Goal: Check status

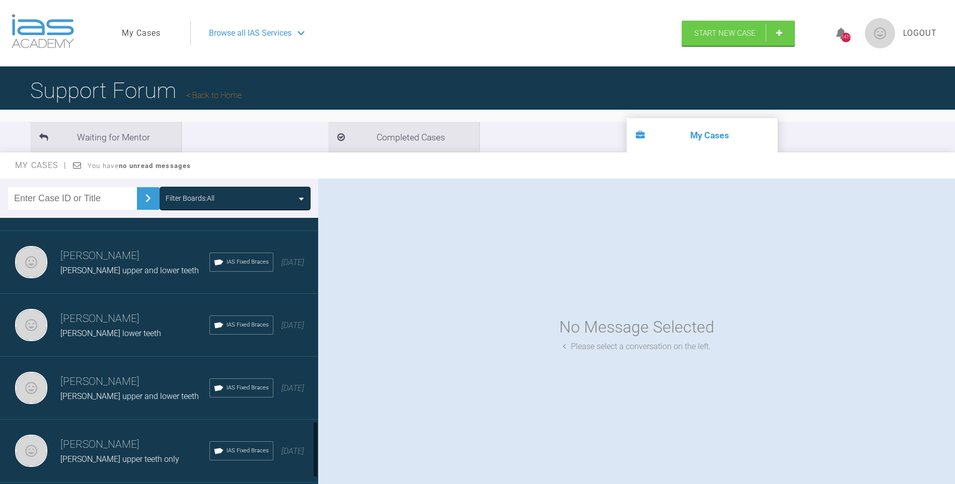
scroll to position [1019, 0]
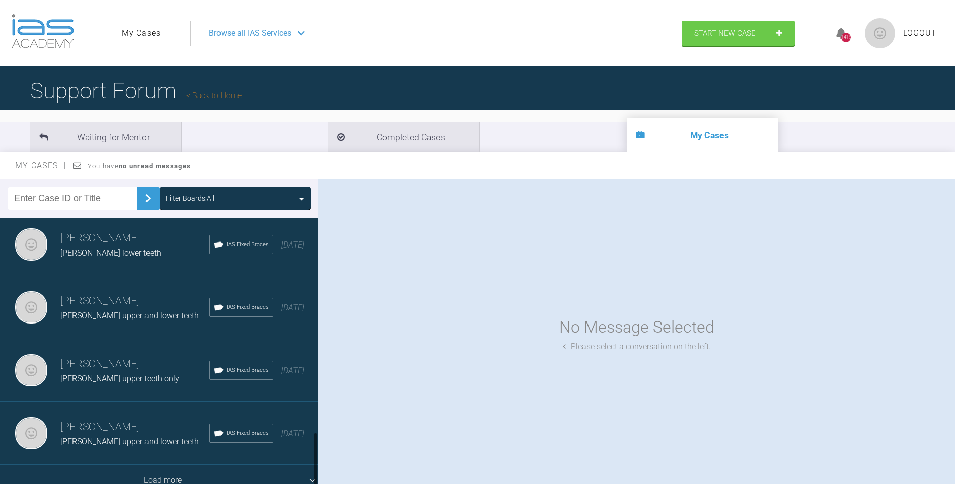
drag, startPoint x: 315, startPoint y: 242, endPoint x: 312, endPoint y: 478, distance: 236.7
click at [313, 481] on div at bounding box center [316, 353] width 6 height 271
click at [177, 468] on div "Load more" at bounding box center [163, 480] width 326 height 31
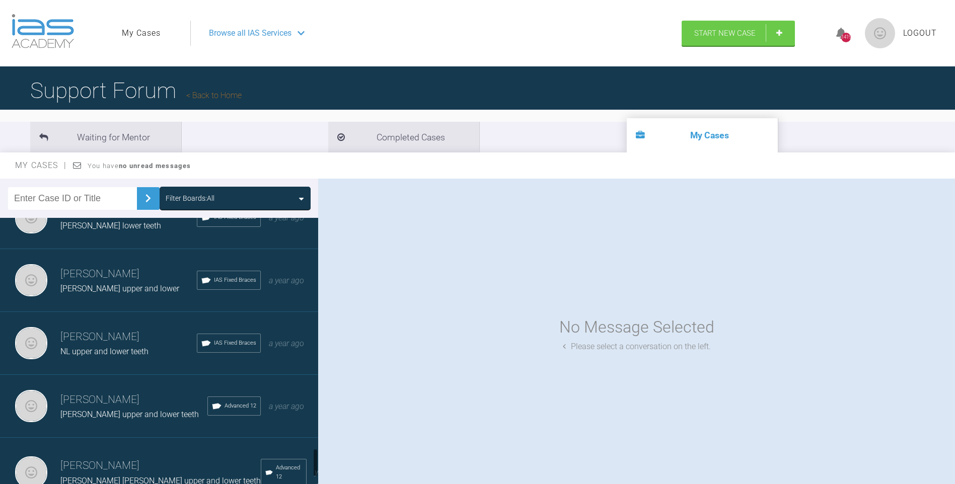
scroll to position [2278, 0]
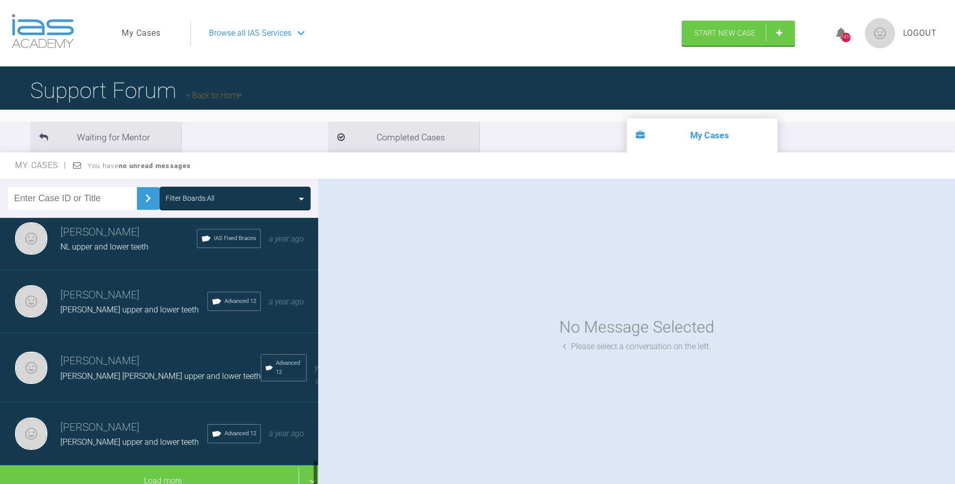
drag, startPoint x: 315, startPoint y: 335, endPoint x: 316, endPoint y: 470, distance: 134.4
click at [318, 473] on div at bounding box center [316, 353] width 6 height 271
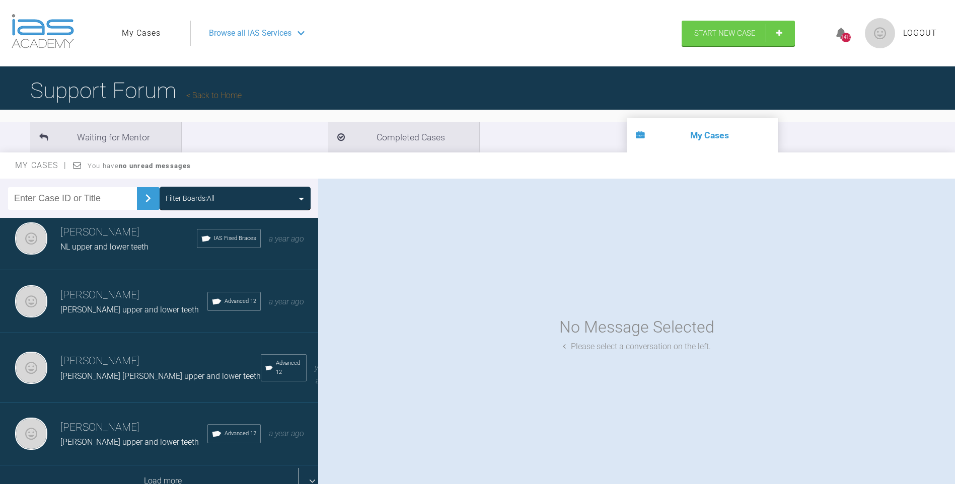
click at [168, 466] on div "Load more" at bounding box center [163, 481] width 326 height 31
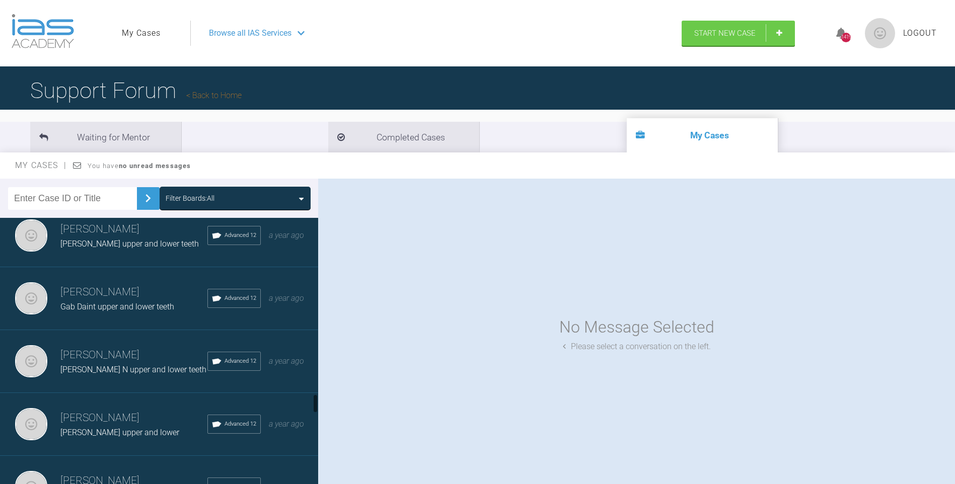
scroll to position [2482, 0]
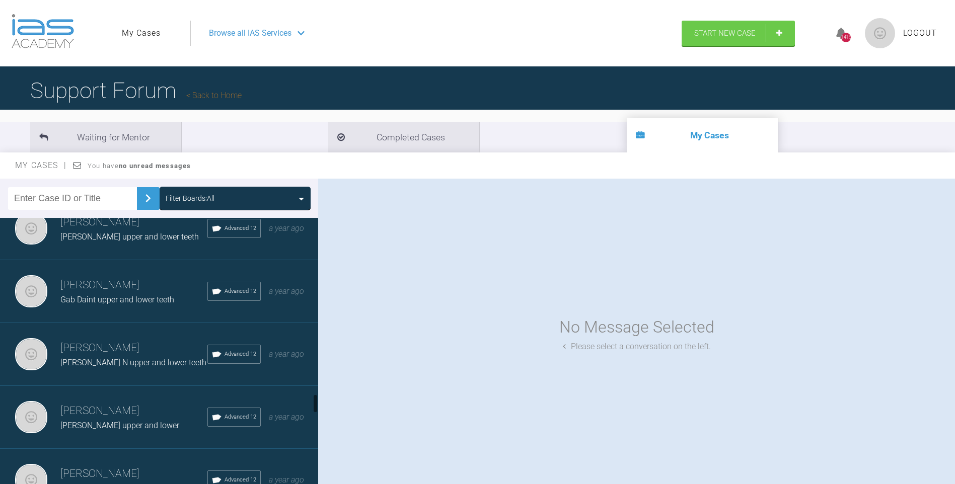
drag, startPoint x: 314, startPoint y: 389, endPoint x: 314, endPoint y: 403, distance: 13.6
click at [314, 403] on div at bounding box center [316, 403] width 4 height 19
click at [112, 358] on span "Emma N upper and lower teeth" at bounding box center [133, 363] width 146 height 10
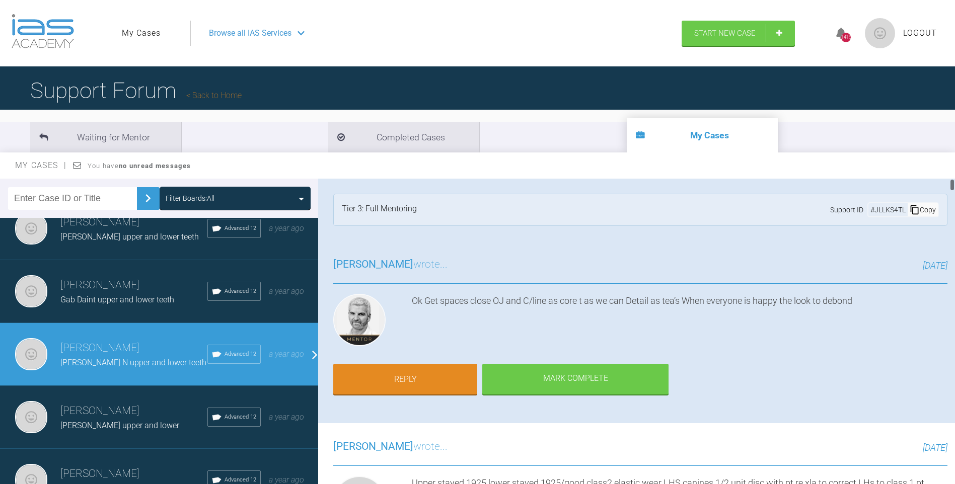
click at [952, 185] on div at bounding box center [953, 185] width 4 height 13
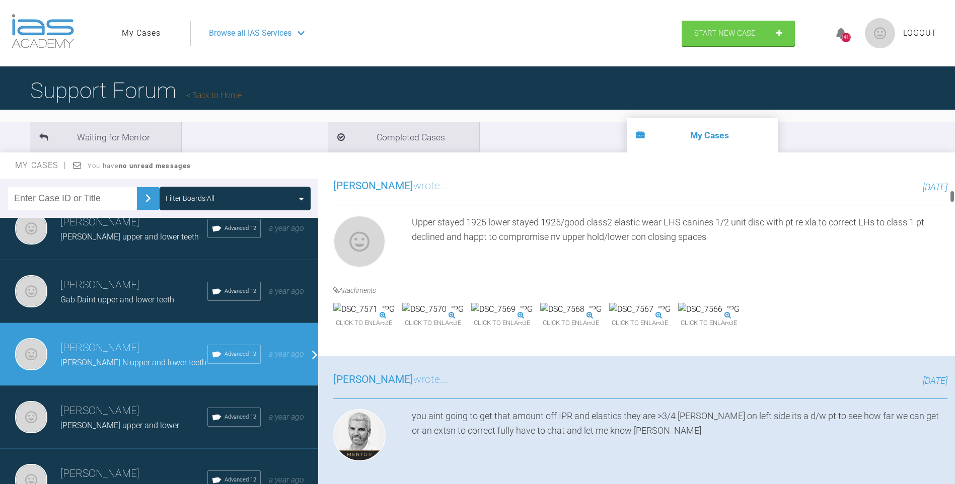
scroll to position [298, 0]
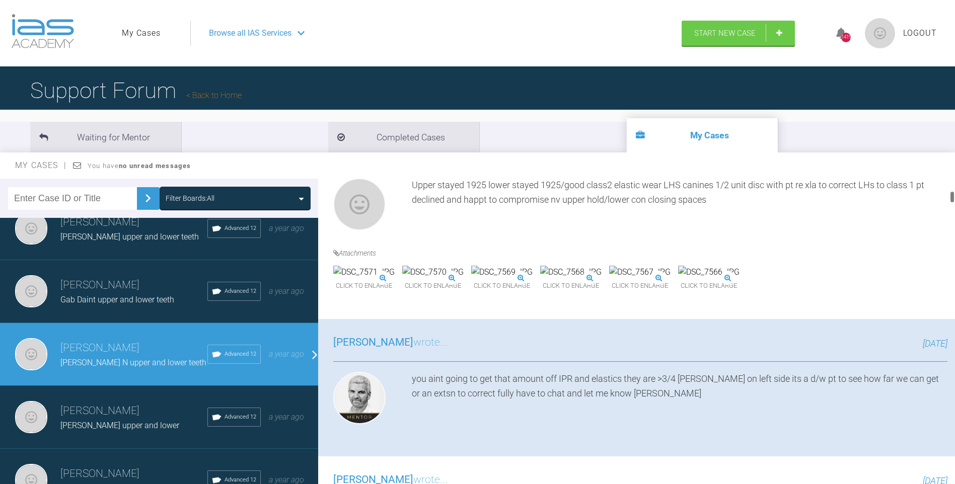
drag, startPoint x: 952, startPoint y: 183, endPoint x: 954, endPoint y: 195, distance: 12.3
click at [954, 195] on div at bounding box center [953, 197] width 4 height 13
click at [533, 279] on img at bounding box center [501, 272] width 61 height 13
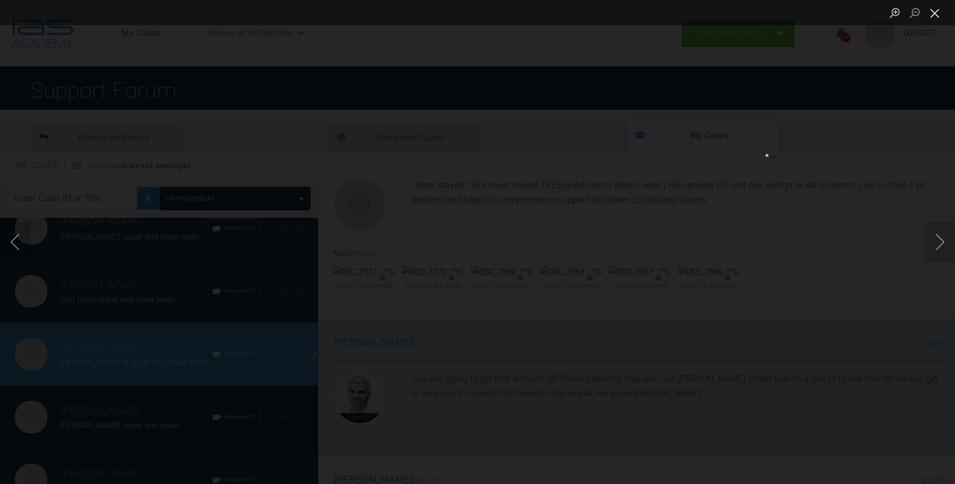
click at [937, 13] on button "Close lightbox" at bounding box center [935, 13] width 20 height 18
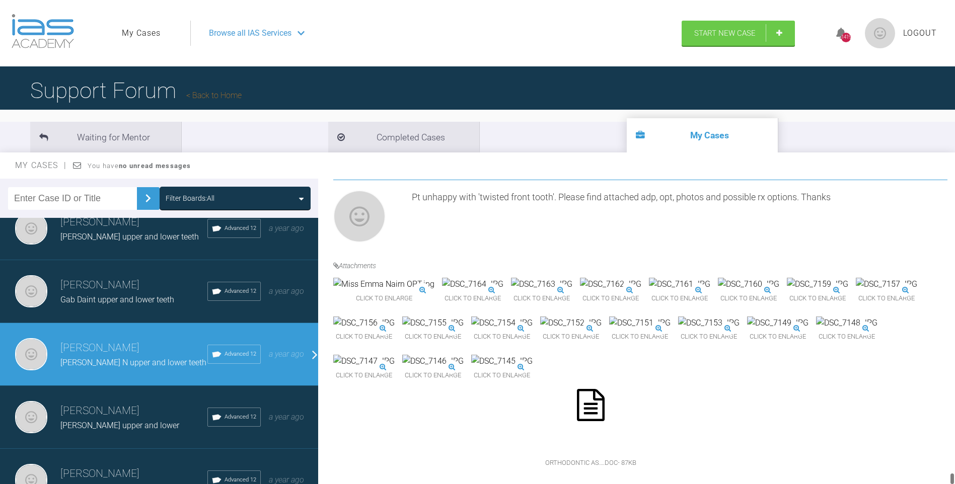
scroll to position [7337, 0]
drag, startPoint x: 953, startPoint y: 195, endPoint x: 954, endPoint y: 471, distance: 275.4
click at [954, 474] on div at bounding box center [953, 334] width 6 height 310
click at [787, 291] on img at bounding box center [817, 284] width 61 height 13
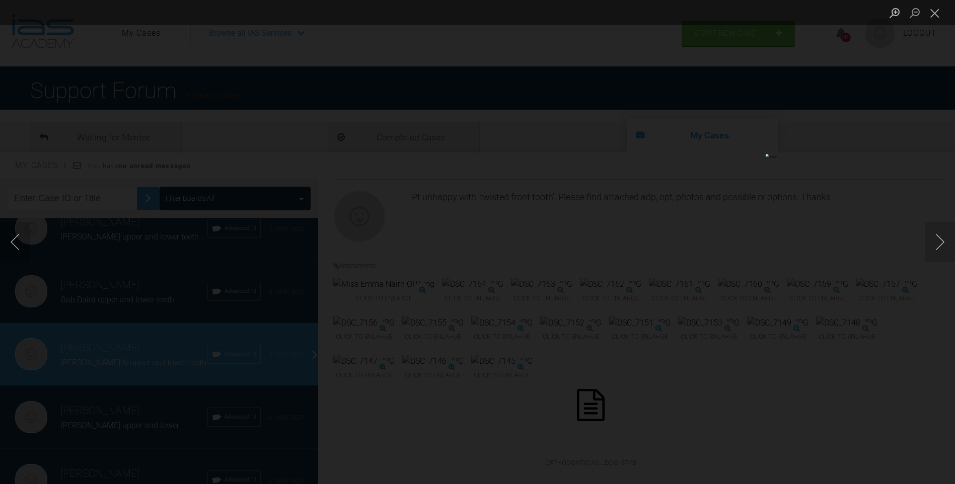
drag, startPoint x: 68, startPoint y: 371, endPoint x: 188, endPoint y: 215, distance: 196.4
click at [75, 354] on div "Lightbox" at bounding box center [477, 242] width 955 height 484
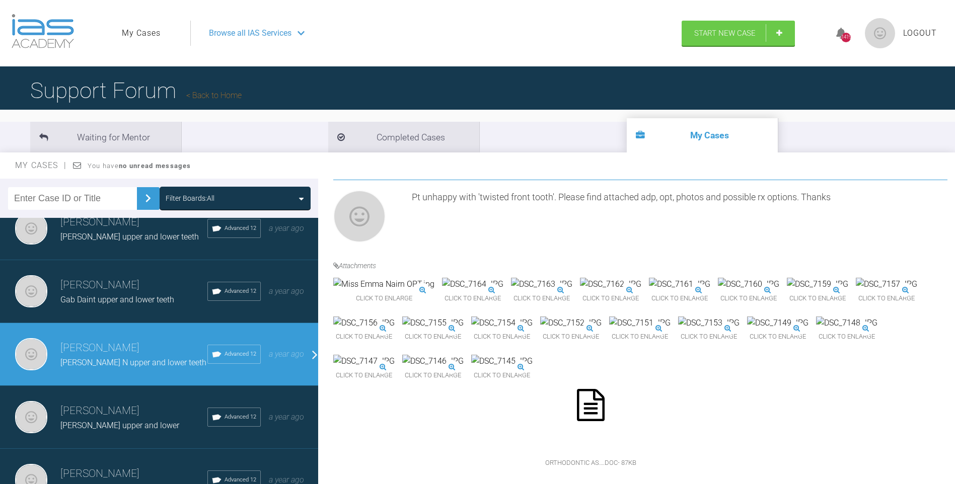
click at [718, 291] on img at bounding box center [748, 284] width 61 height 13
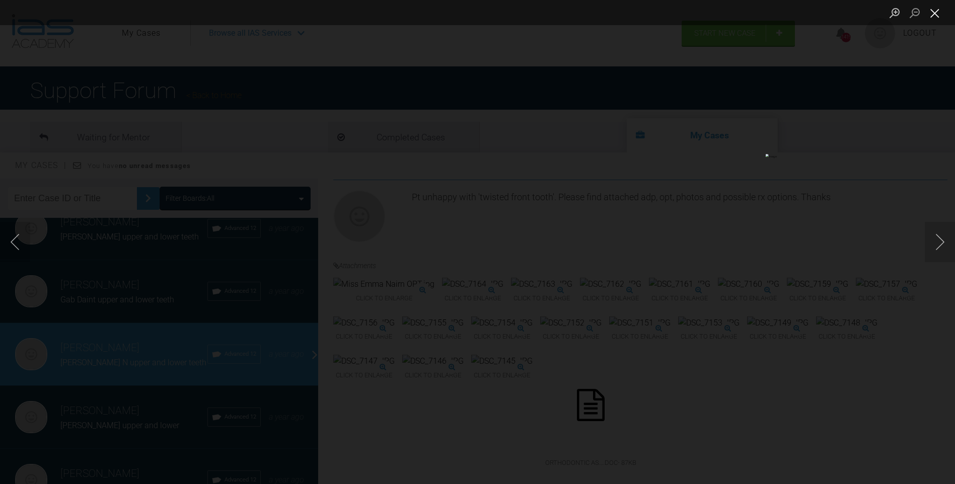
click at [939, 15] on button "Close lightbox" at bounding box center [935, 13] width 20 height 18
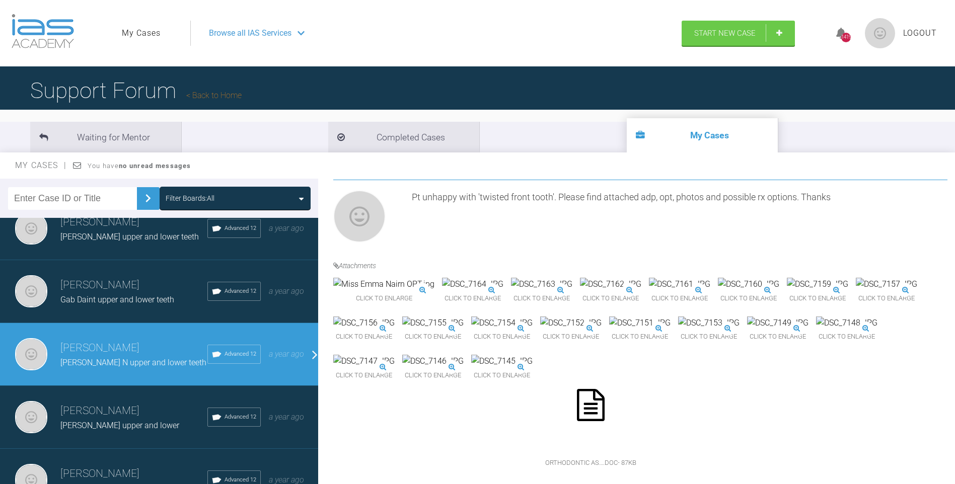
click at [540, 330] on img at bounding box center [570, 323] width 61 height 13
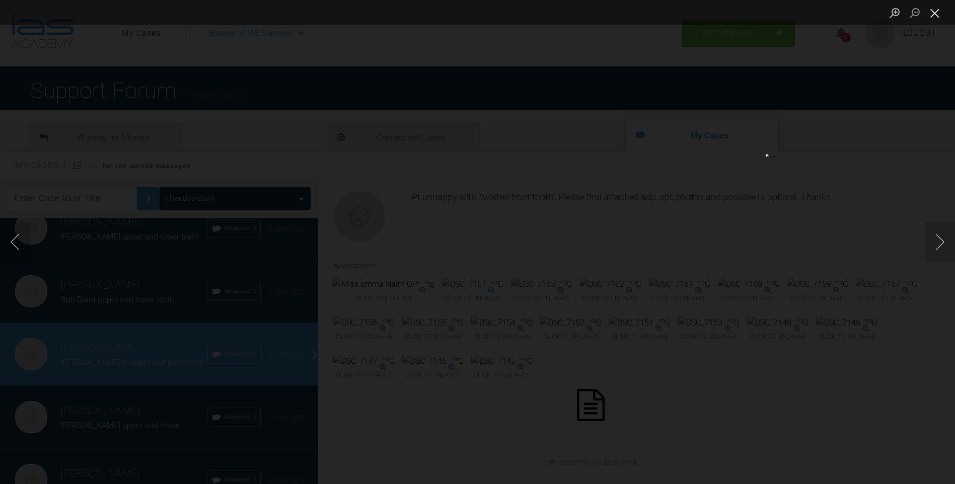
click at [938, 13] on button "Close lightbox" at bounding box center [935, 13] width 20 height 18
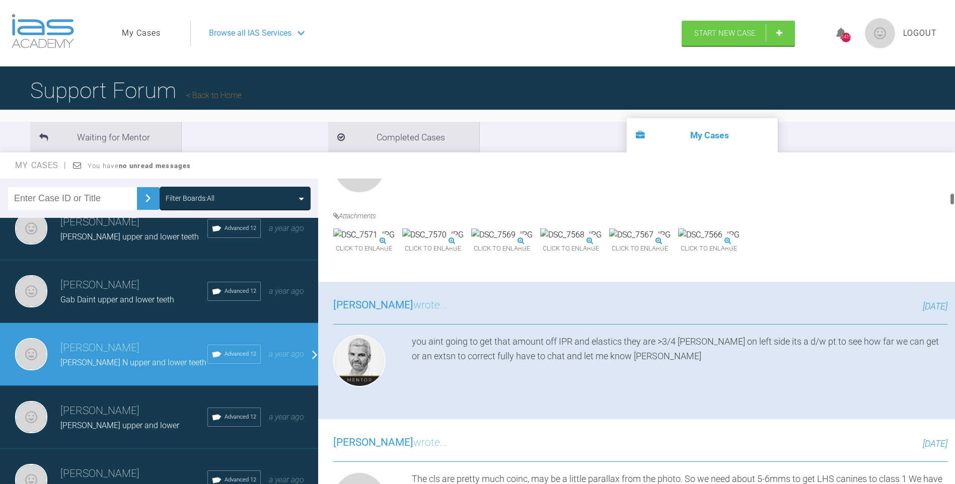
scroll to position [361, 0]
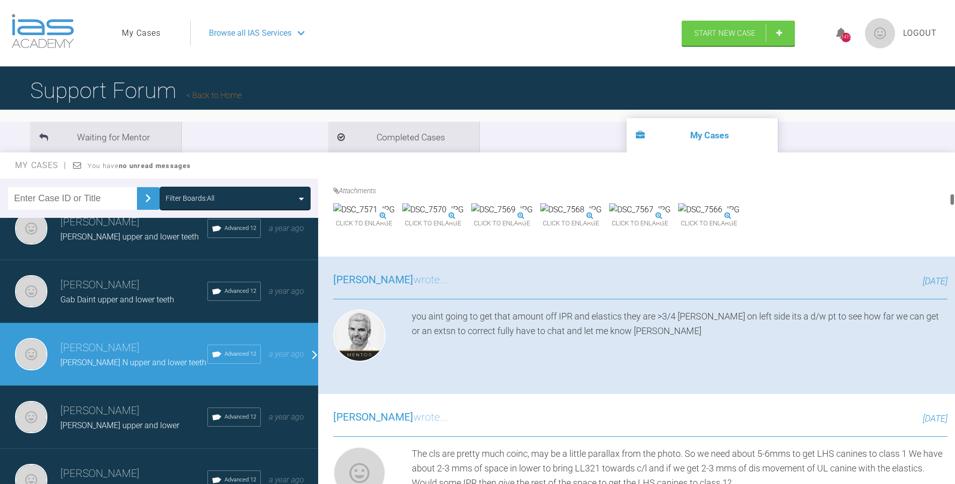
drag, startPoint x: 952, startPoint y: 474, endPoint x: 945, endPoint y: 198, distance: 276.0
click at [945, 198] on div "Neil Fearns Emma N upper and lower teeth a few seconds ago Tier 3: Full Mentori…" at bounding box center [636, 334] width 637 height 310
click at [533, 217] on img at bounding box center [501, 209] width 61 height 13
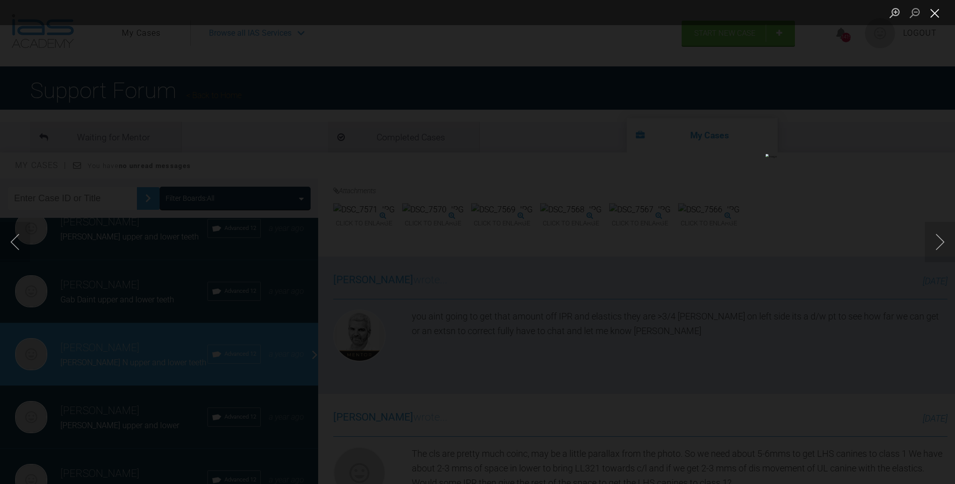
click at [937, 8] on button "Close lightbox" at bounding box center [935, 13] width 20 height 18
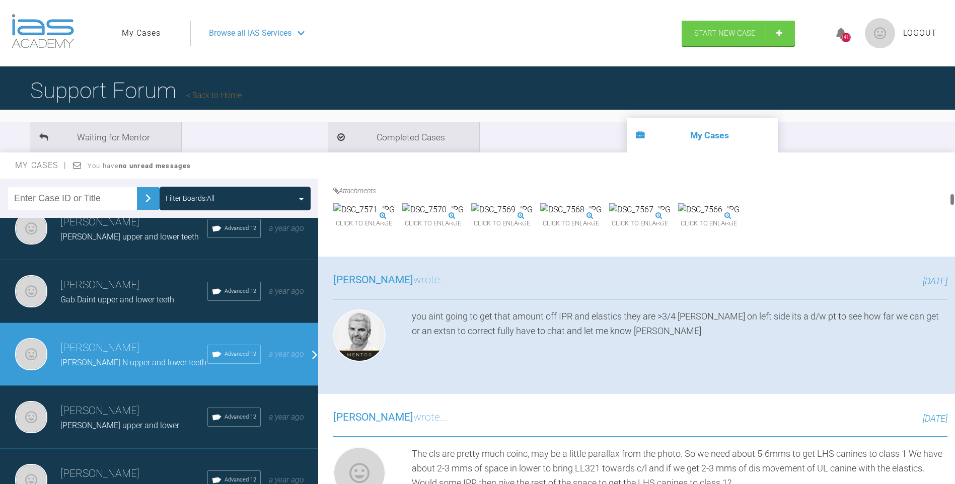
scroll to position [0, 0]
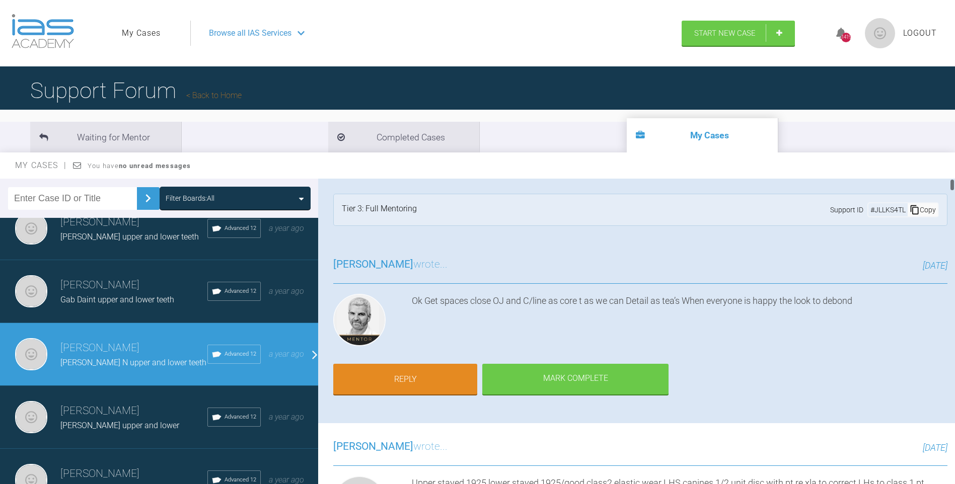
drag, startPoint x: 952, startPoint y: 198, endPoint x: 952, endPoint y: 136, distance: 62.4
click at [952, 136] on div "Waiting for Mentor Completed Cases My Cases My Cases You have no unread message…" at bounding box center [477, 309] width 955 height 388
